Goal: Transaction & Acquisition: Purchase product/service

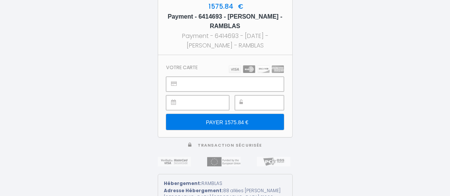
click at [243, 119] on input "PAYER 1575.84 €" at bounding box center [224, 122] width 117 height 16
click at [216, 68] on section "Votre carte PAYER 1575.84 €" at bounding box center [225, 96] width 134 height 82
click at [194, 68] on h3 "Votre carte" at bounding box center [182, 68] width 32 height 6
click at [204, 68] on section "Votre carte PAYER 1575.84 €" at bounding box center [225, 96] width 134 height 82
click at [192, 67] on h3 "Votre carte" at bounding box center [182, 68] width 32 height 6
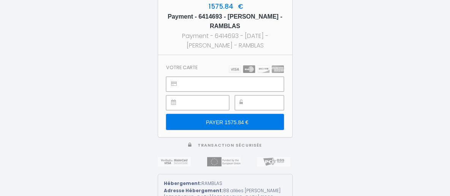
click at [244, 120] on input "PAYER 1575.84 €" at bounding box center [224, 122] width 117 height 16
